Goal: Information Seeking & Learning: Learn about a topic

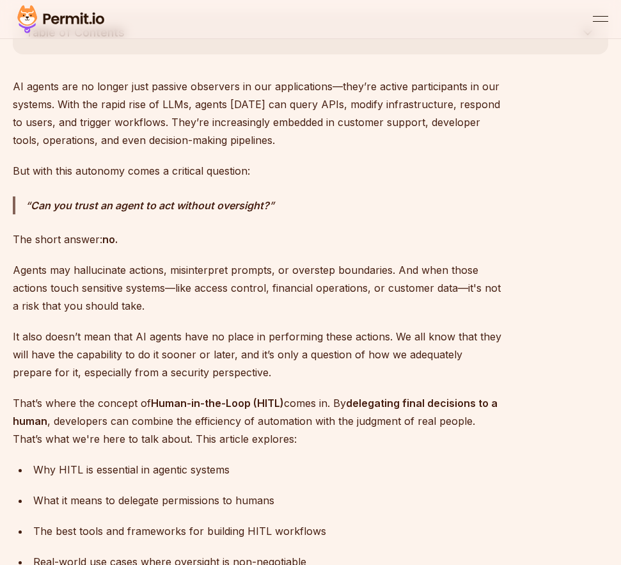
scroll to position [614, 0]
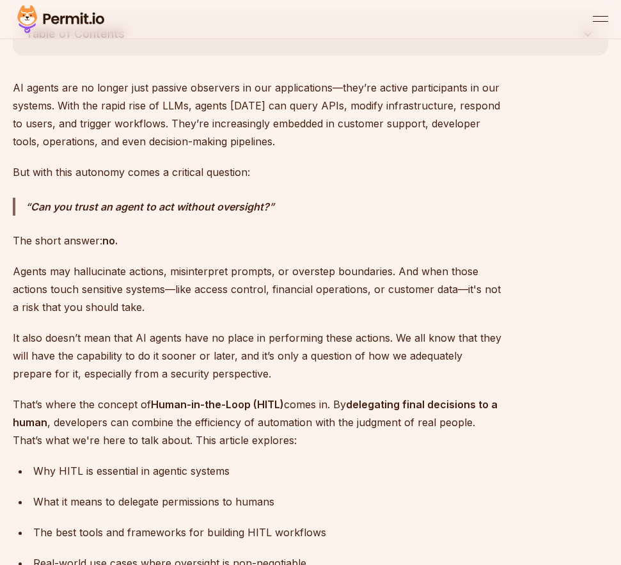
click at [152, 88] on p "AI agents are no longer just passive observers in our applications—they’re acti…" at bounding box center [258, 115] width 491 height 72
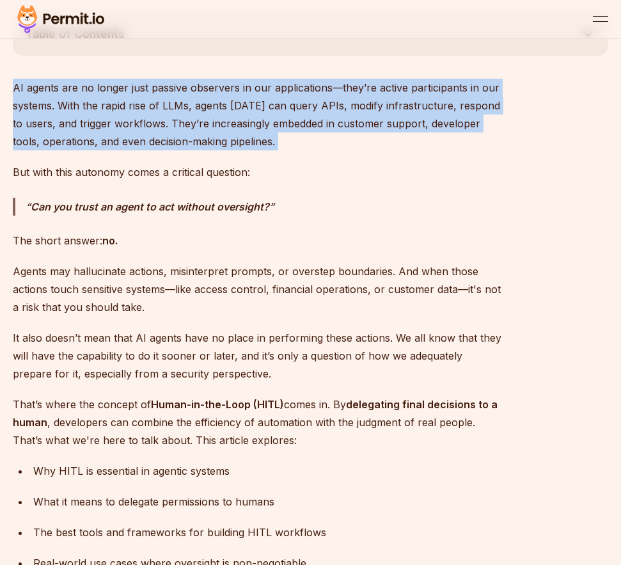
click at [152, 88] on p "AI agents are no longer just passive observers in our applications—they’re acti…" at bounding box center [258, 115] width 491 height 72
click at [156, 124] on p "AI agents are no longer just passive observers in our applications—they’re acti…" at bounding box center [258, 115] width 491 height 72
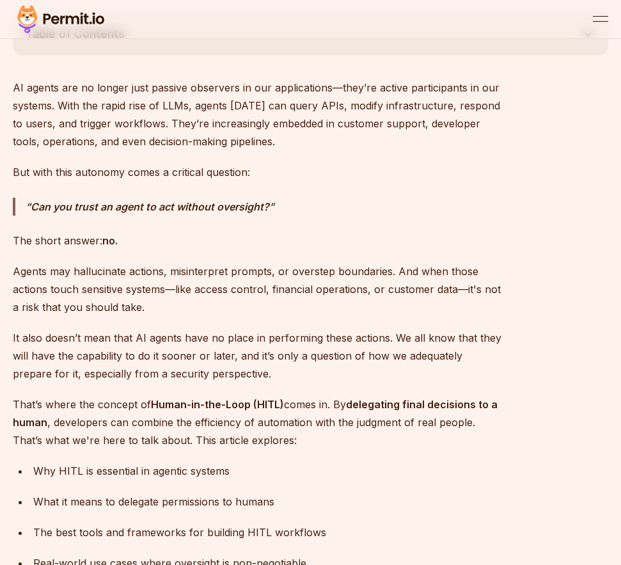
click at [71, 173] on p "But with this autonomy comes a critical question:" at bounding box center [258, 172] width 491 height 18
click at [80, 201] on strong "Can you trust an agent to act without oversight?" at bounding box center [150, 206] width 239 height 13
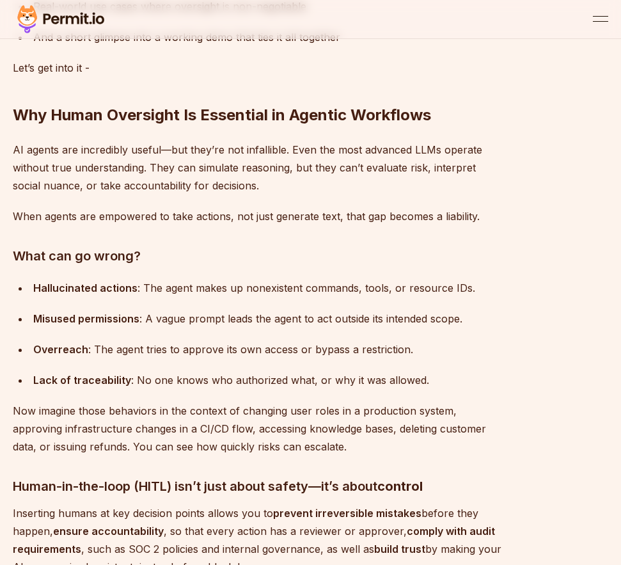
scroll to position [1172, 0]
